Goal: Navigation & Orientation: Understand site structure

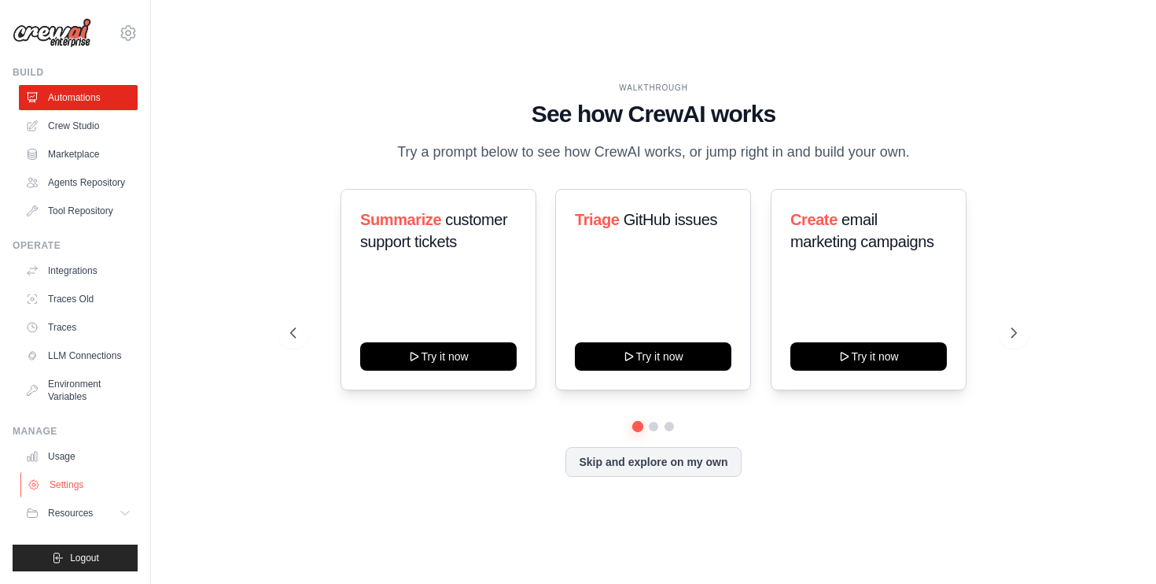
click at [75, 490] on link "Settings" at bounding box center [79, 484] width 119 height 25
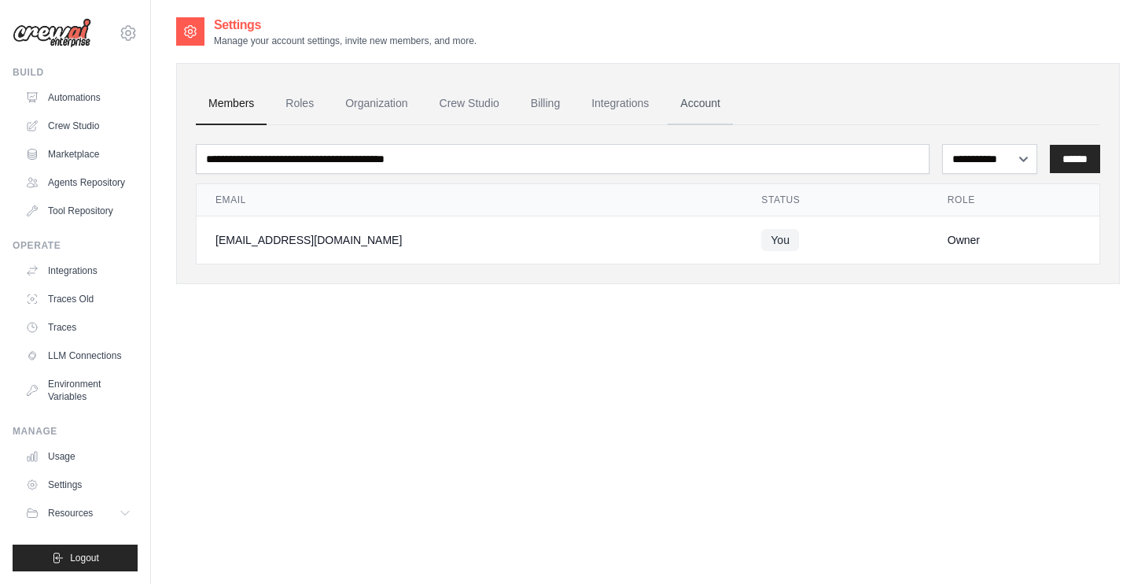
click at [695, 105] on link "Account" at bounding box center [700, 104] width 65 height 42
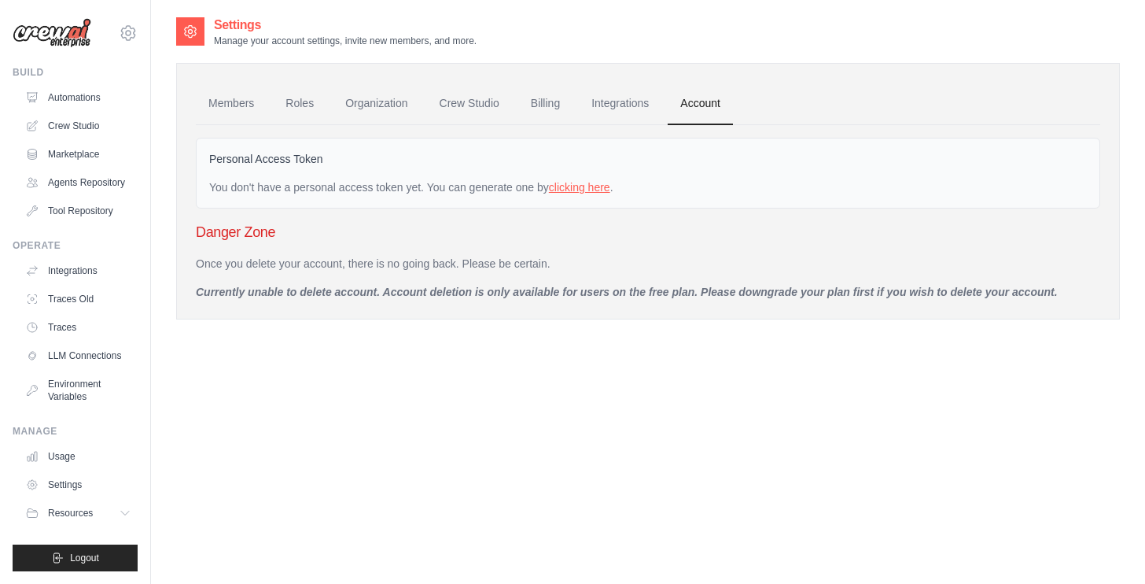
click at [575, 188] on link "clicking here" at bounding box center [579, 187] width 61 height 13
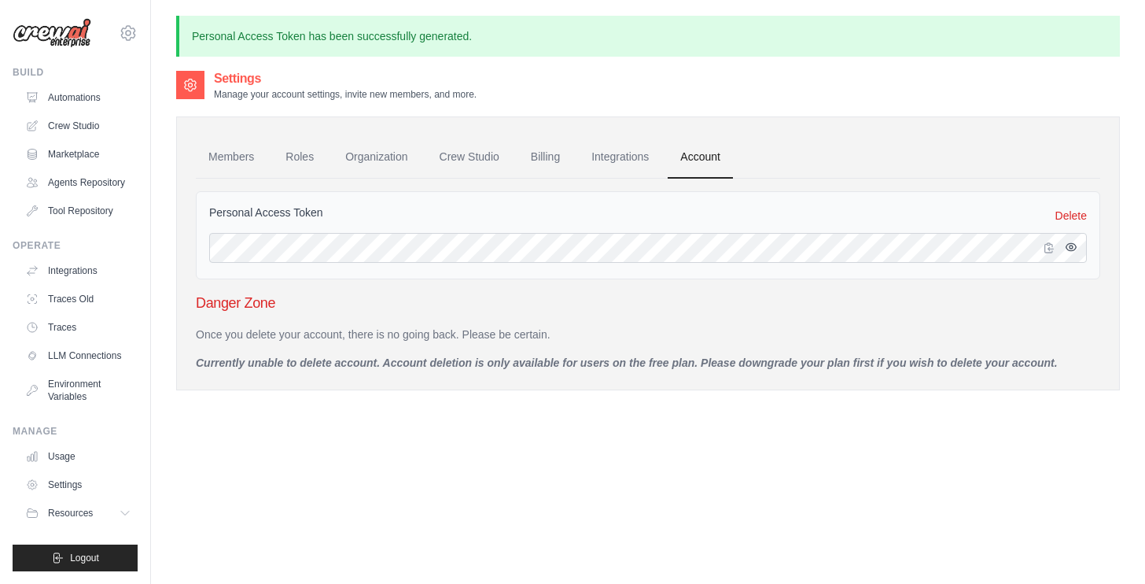
click at [1068, 240] on button "button" at bounding box center [1071, 247] width 19 height 19
click at [644, 438] on div "Settings Manage your account settings, invite new members, and more. Members Ro…" at bounding box center [648, 361] width 944 height 584
click at [239, 159] on link "Members" at bounding box center [231, 157] width 71 height 42
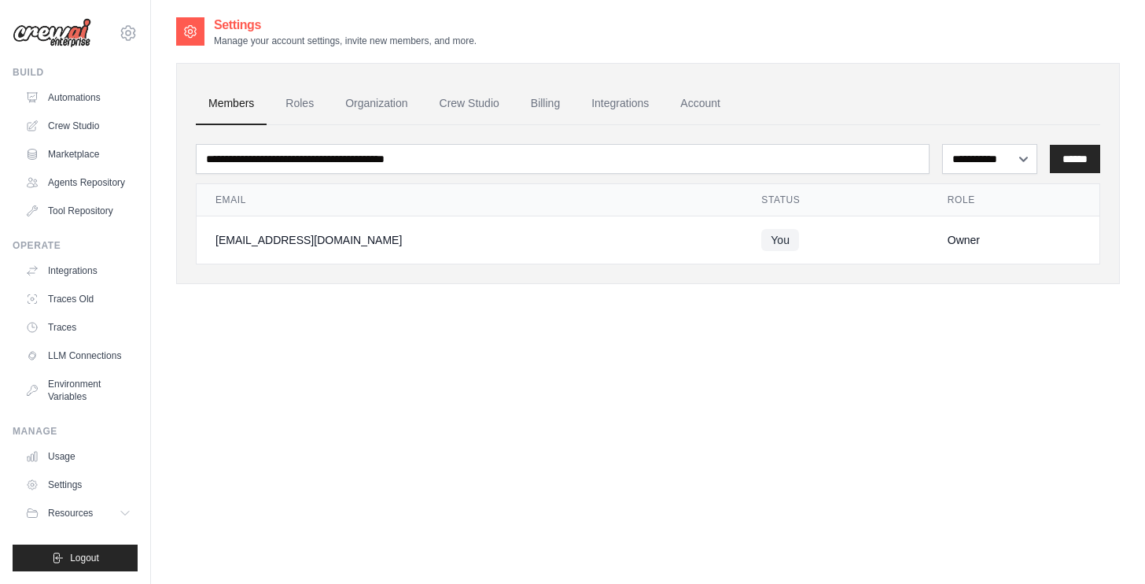
click at [67, 87] on link "Automations" at bounding box center [78, 97] width 119 height 25
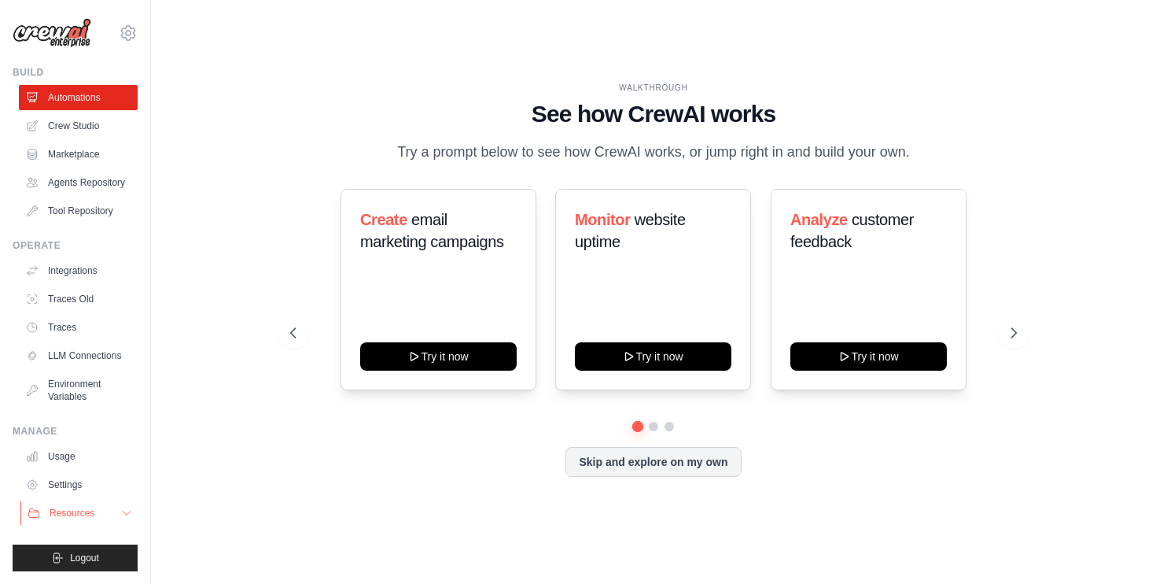
click at [83, 514] on span "Resources" at bounding box center [72, 513] width 45 height 13
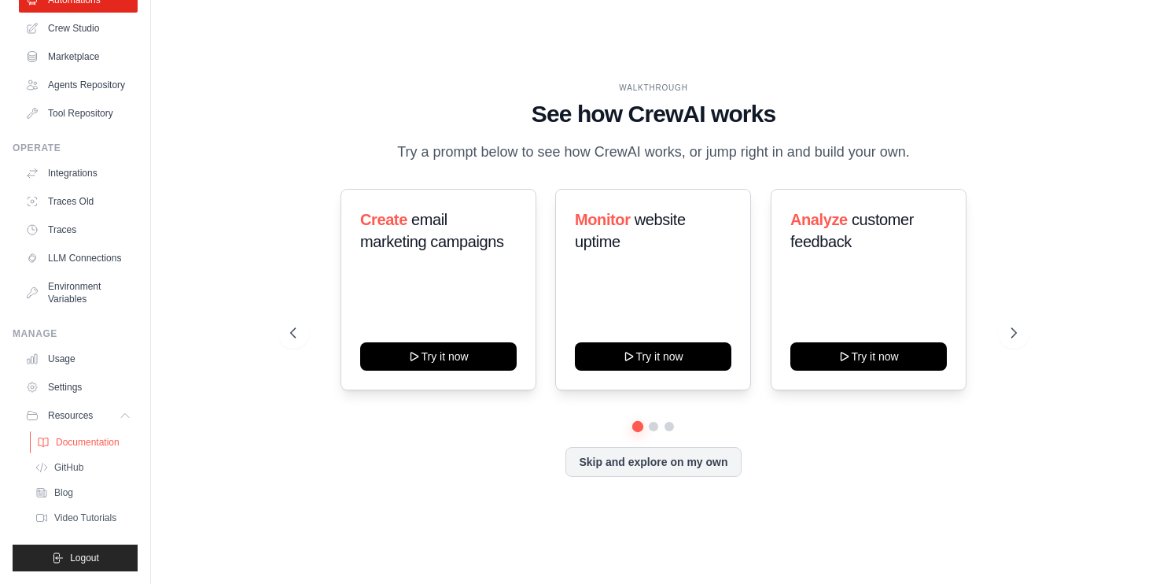
click at [95, 452] on link "Documentation" at bounding box center [84, 442] width 109 height 22
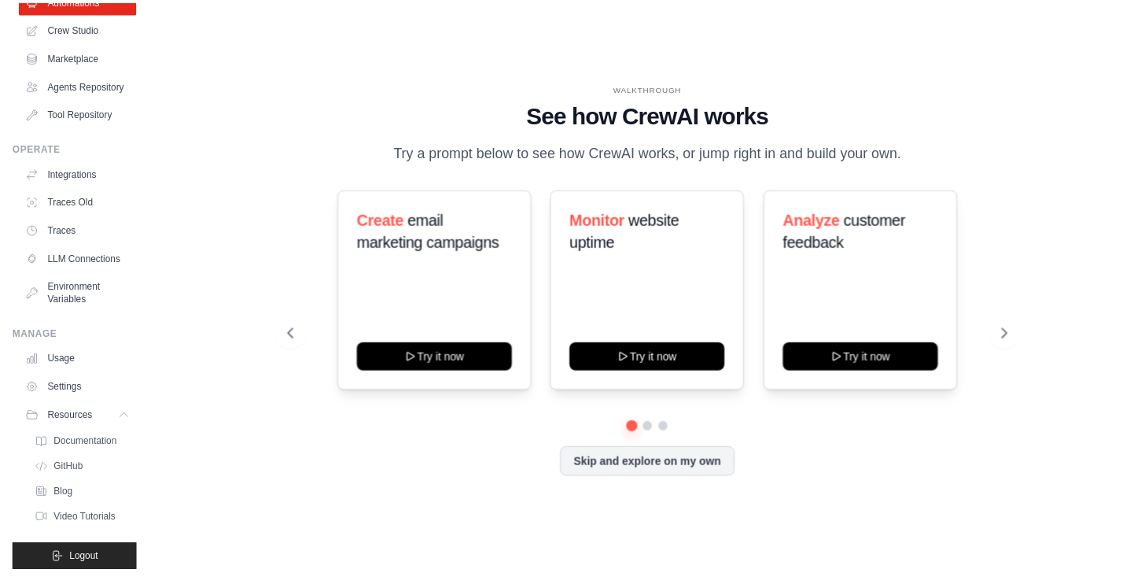
scroll to position [0, 0]
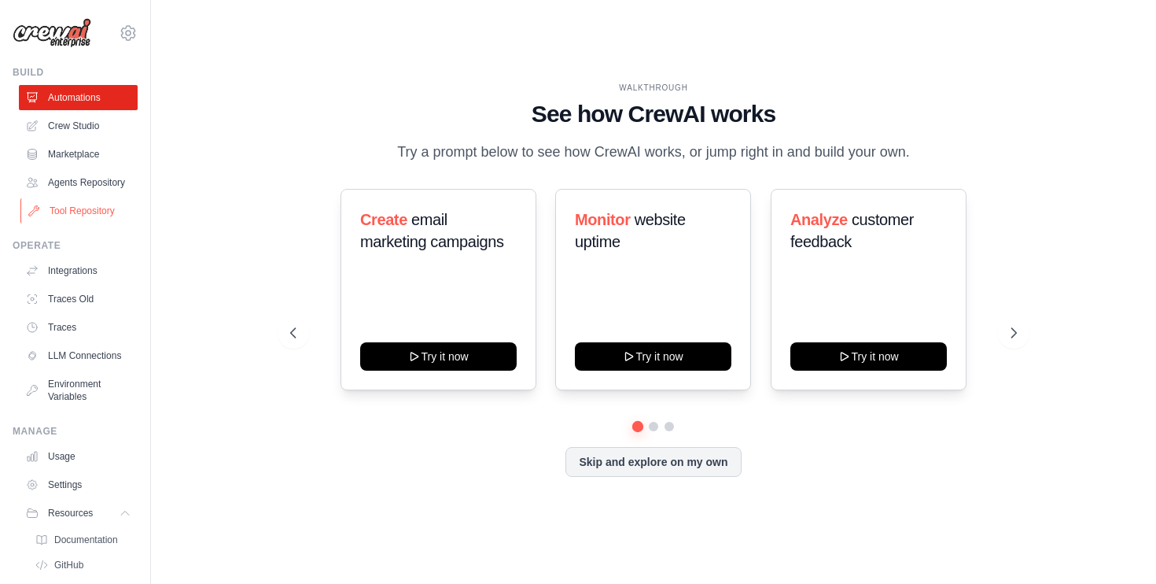
click at [79, 223] on link "Tool Repository" at bounding box center [79, 210] width 119 height 25
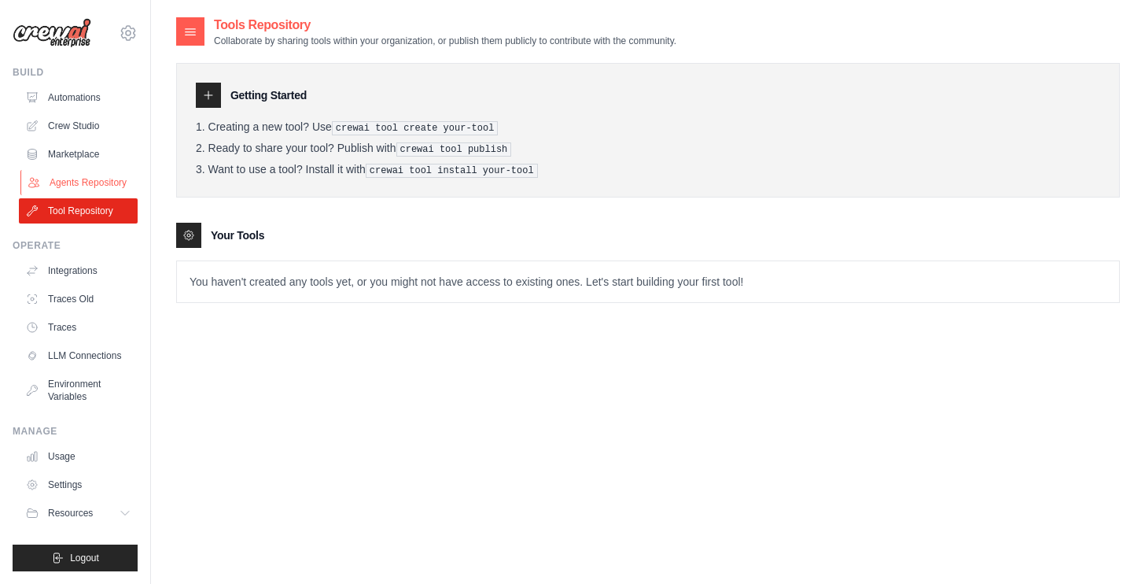
click at [90, 179] on link "Agents Repository" at bounding box center [79, 182] width 119 height 25
